Goal: Information Seeking & Learning: Learn about a topic

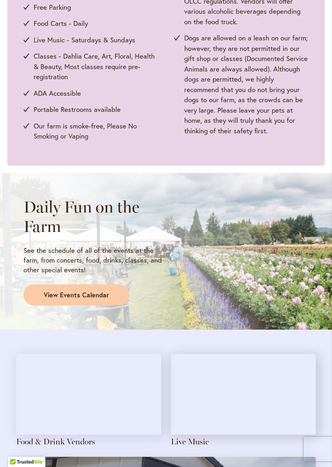
scroll to position [472, 0]
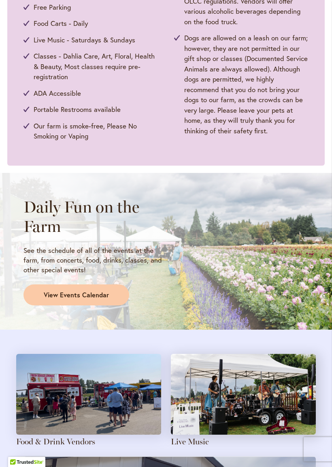
click at [100, 293] on span "View Events Calendar" at bounding box center [76, 295] width 65 height 9
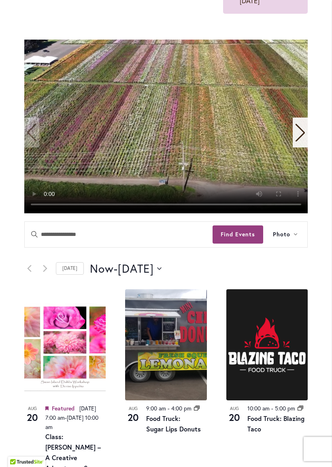
scroll to position [172, 0]
click at [161, 277] on button "Now Now - 8/22/2025 August 22" at bounding box center [126, 269] width 72 height 16
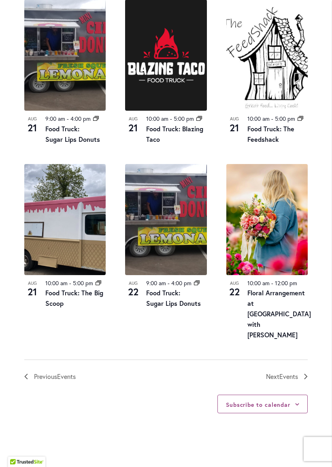
scroll to position [872, 0]
click at [297, 372] on span "Events" at bounding box center [288, 376] width 19 height 8
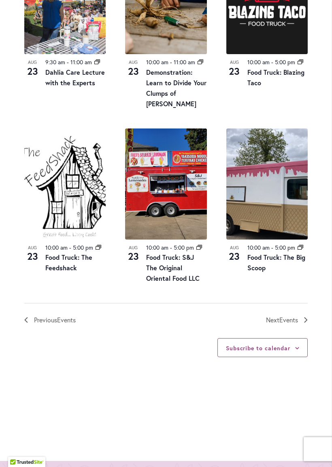
scroll to position [861, 0]
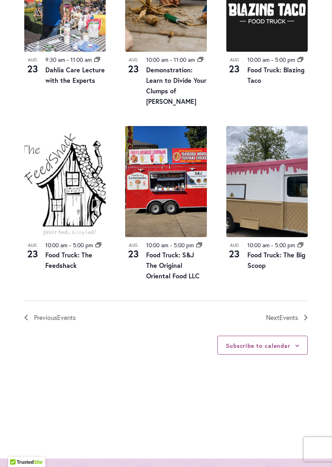
click at [300, 323] on link "Next Events" at bounding box center [287, 318] width 42 height 11
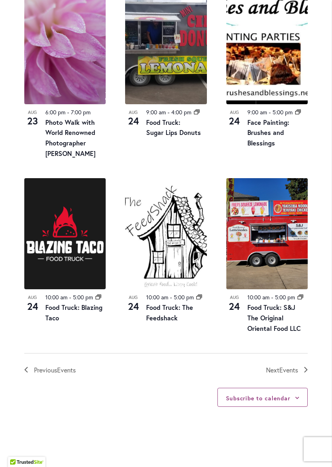
click at [303, 370] on link "Next Events" at bounding box center [287, 370] width 42 height 11
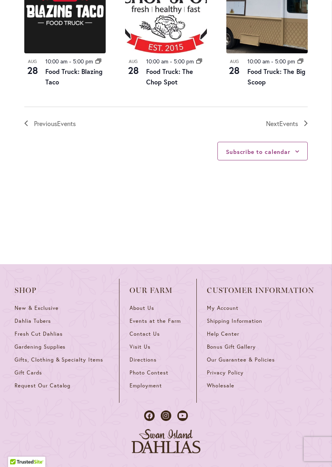
scroll to position [1064, 0]
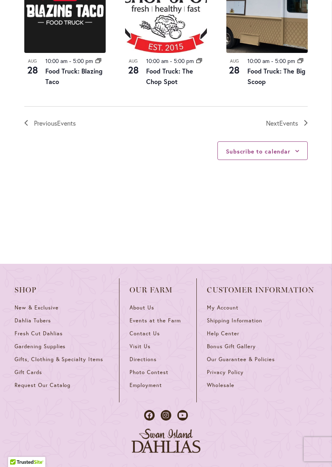
click at [169, 322] on span "Events at the Farm" at bounding box center [154, 320] width 51 height 7
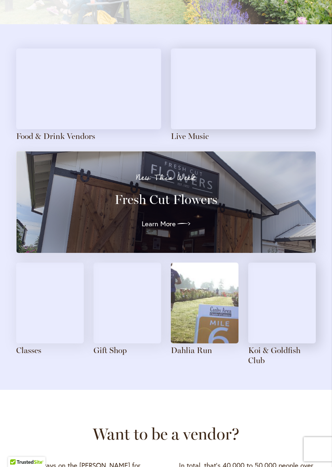
scroll to position [733, 0]
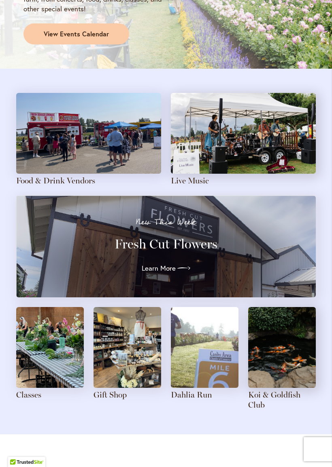
click at [203, 177] on link "Live Music" at bounding box center [190, 181] width 38 height 10
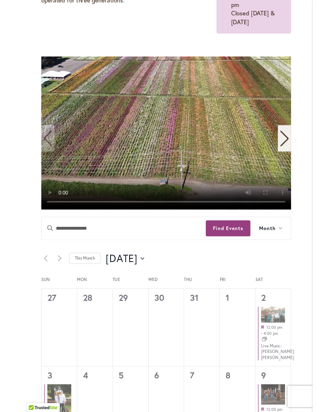
scroll to position [179, 0]
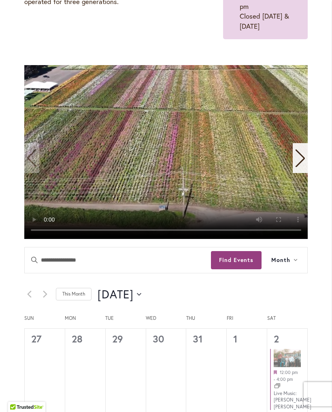
click at [301, 167] on icon "Next slide" at bounding box center [299, 159] width 9 height 18
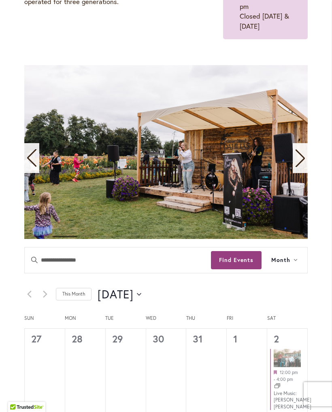
click at [195, 192] on span "2 / 11" at bounding box center [165, 152] width 283 height 174
click at [34, 167] on icon "Previous slide" at bounding box center [31, 158] width 9 height 18
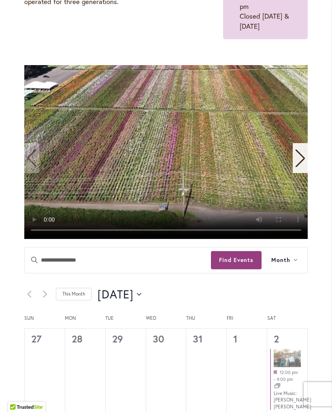
click at [295, 261] on icon at bounding box center [295, 260] width 3 height 2
click at [283, 291] on span "List" at bounding box center [278, 285] width 15 height 9
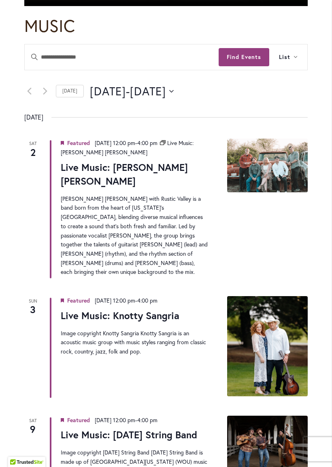
scroll to position [435, 0]
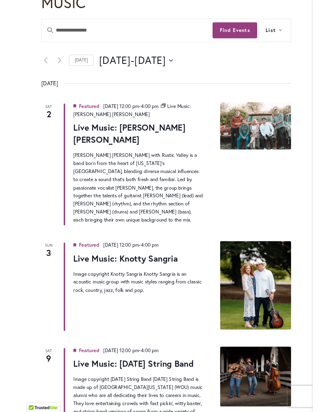
scroll to position [0, 0]
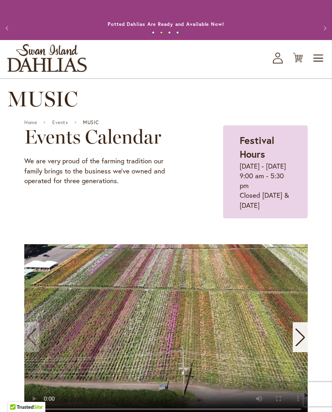
click at [330, 34] on button "Next" at bounding box center [323, 28] width 16 height 16
click at [327, 34] on button "Next" at bounding box center [323, 28] width 16 height 16
click at [327, 33] on button "Next" at bounding box center [323, 28] width 16 height 16
click at [328, 33] on button "Next" at bounding box center [323, 28] width 16 height 16
click at [329, 32] on button "Next" at bounding box center [323, 28] width 16 height 16
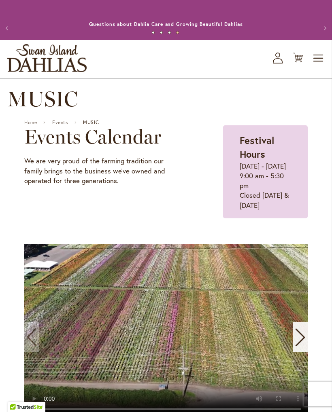
click at [327, 32] on button "Next" at bounding box center [323, 28] width 16 height 16
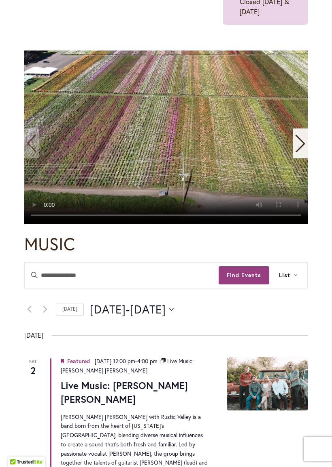
scroll to position [194, 0]
click at [173, 318] on button "[DATE] August 1 - [DATE] September 6" at bounding box center [132, 310] width 84 height 16
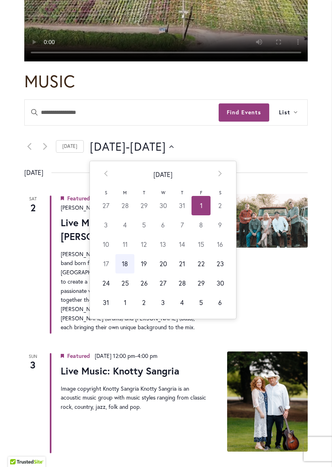
scroll to position [357, 0]
click at [221, 188] on th "Next" at bounding box center [219, 174] width 19 height 27
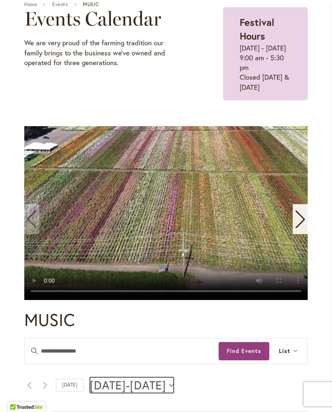
scroll to position [116, 0]
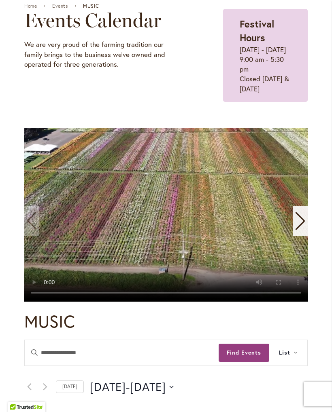
click at [300, 236] on div "Next slide" at bounding box center [299, 221] width 15 height 30
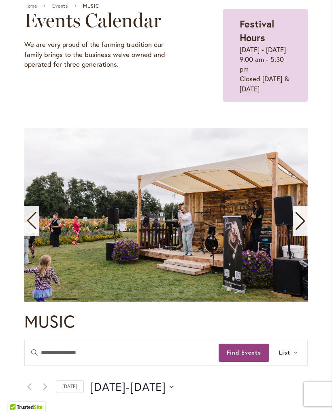
click at [306, 236] on div "Next slide" at bounding box center [299, 221] width 15 height 30
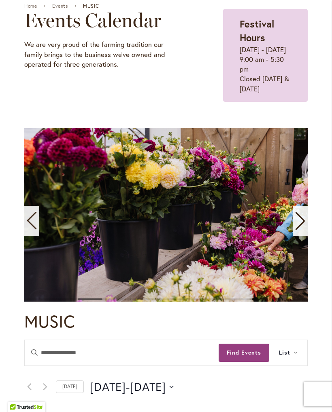
click at [300, 230] on icon "Next slide" at bounding box center [299, 221] width 11 height 18
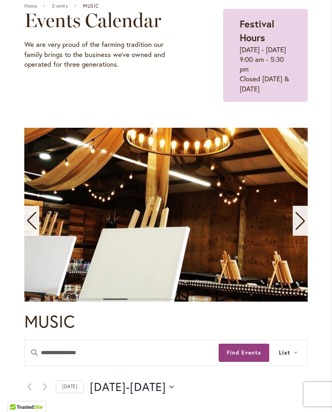
click at [304, 230] on icon "Next slide" at bounding box center [299, 221] width 11 height 18
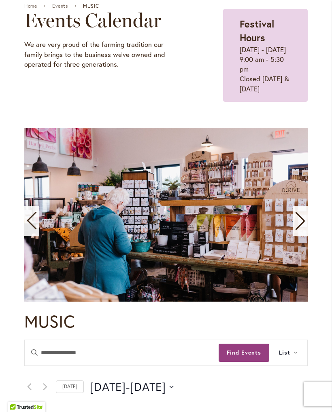
click at [305, 236] on div "Next slide" at bounding box center [299, 221] width 15 height 30
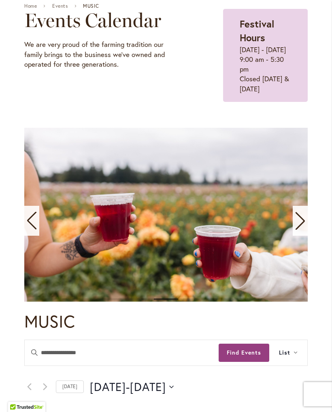
click at [307, 236] on div "Next slide" at bounding box center [299, 221] width 15 height 30
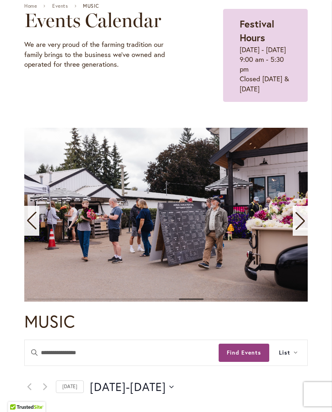
click at [305, 230] on icon "Next slide" at bounding box center [299, 221] width 11 height 18
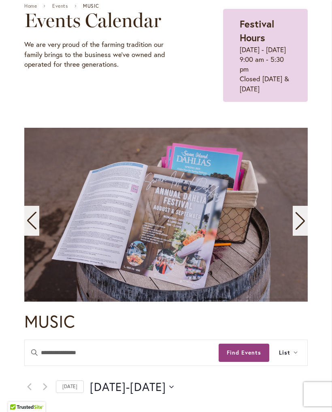
click at [301, 230] on icon "Next slide" at bounding box center [299, 221] width 11 height 18
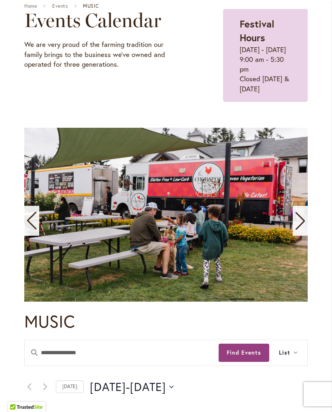
click at [305, 236] on div "Next slide" at bounding box center [299, 221] width 15 height 30
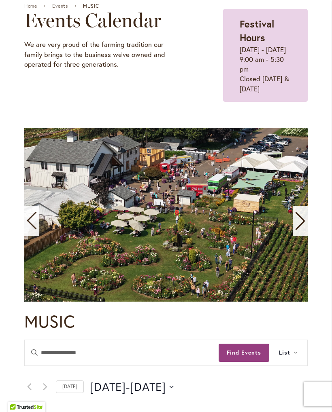
click at [299, 230] on icon "Next slide" at bounding box center [299, 221] width 11 height 18
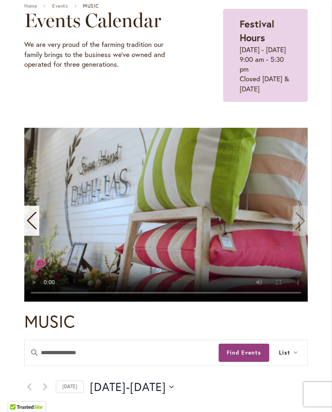
click at [297, 240] on video "11 / 11" at bounding box center [165, 215] width 283 height 174
click at [303, 243] on video "11 / 11" at bounding box center [165, 215] width 283 height 174
